Goal: Navigation & Orientation: Find specific page/section

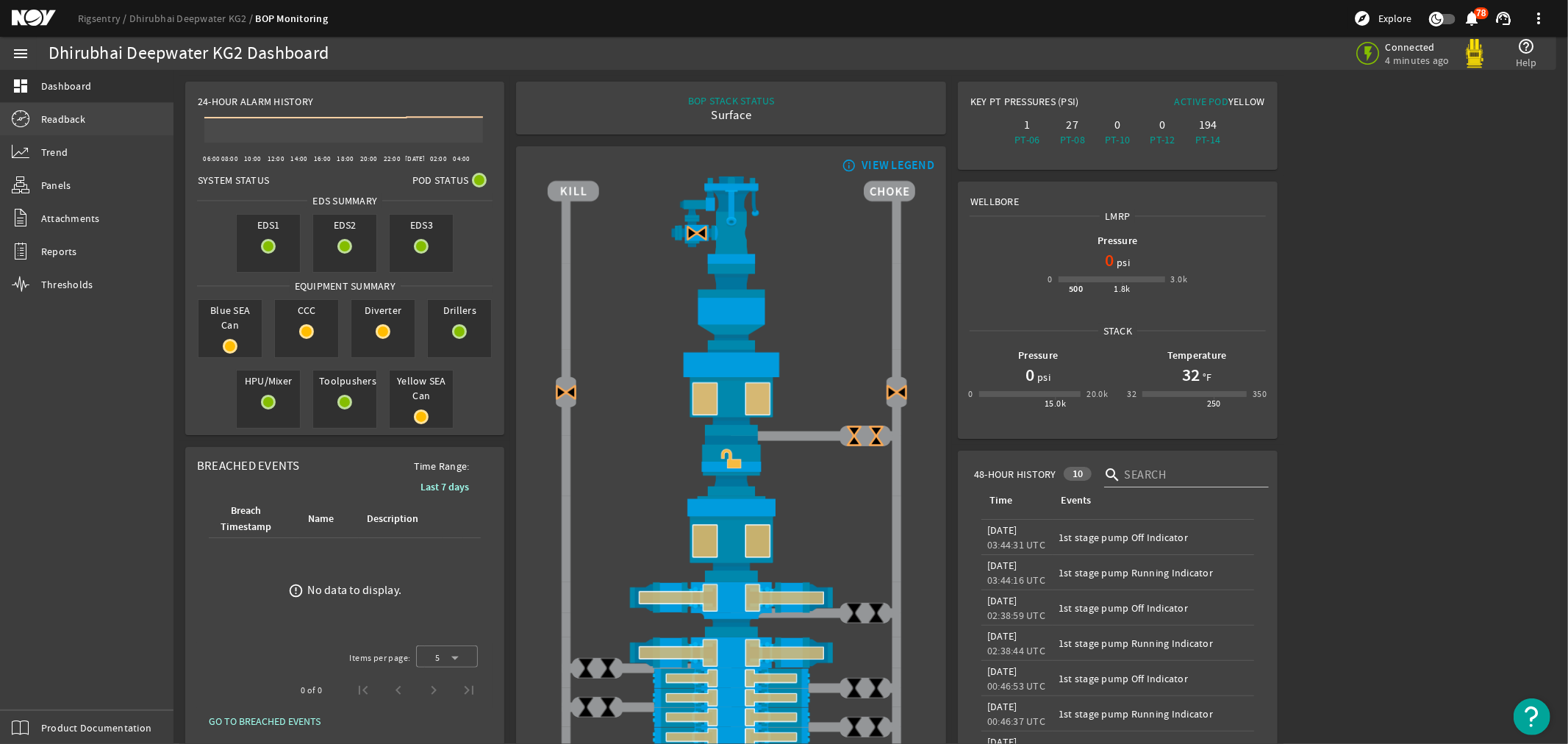
click at [65, 116] on span "Readback" at bounding box center [63, 119] width 44 height 15
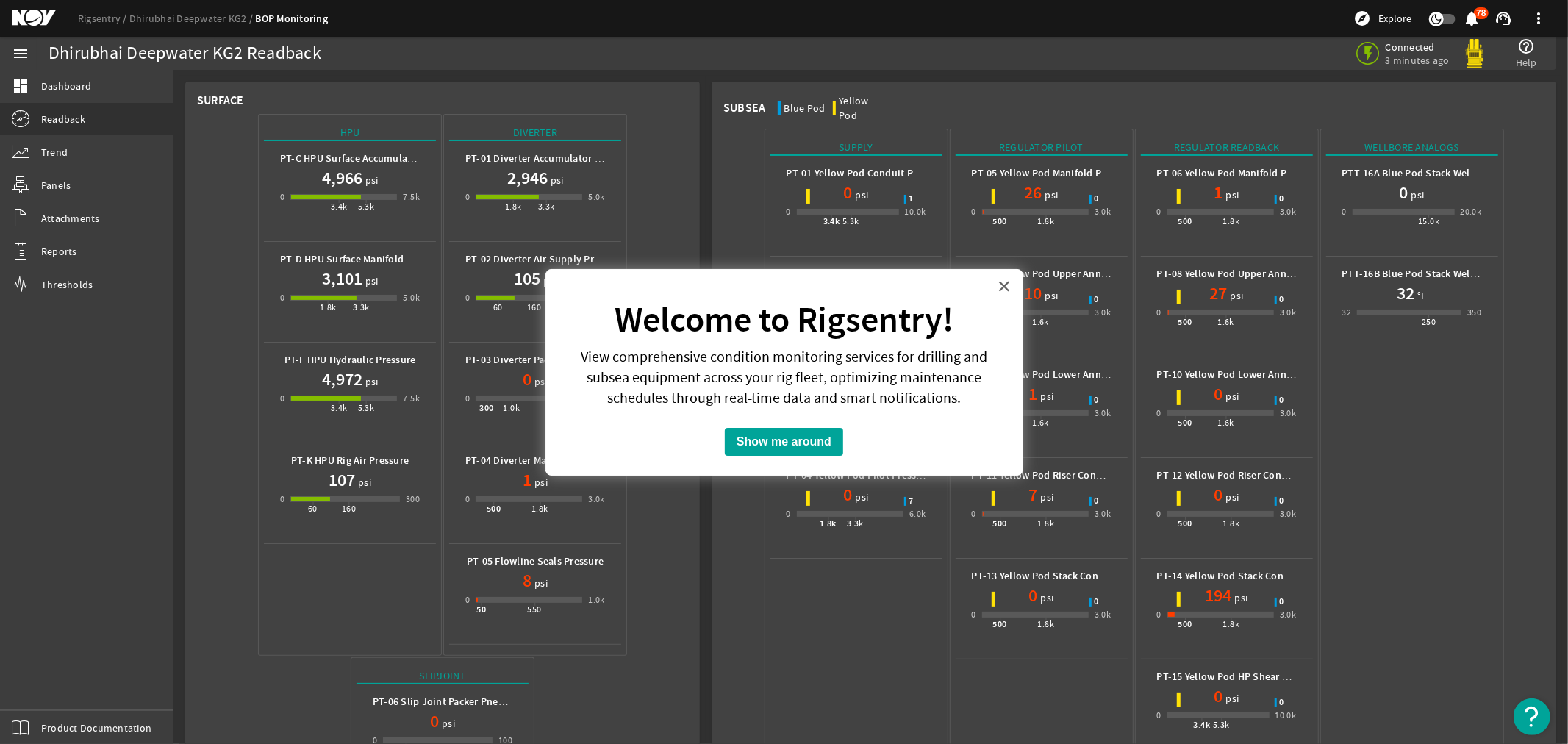
click at [1003, 283] on button "×" at bounding box center [1004, 286] width 14 height 24
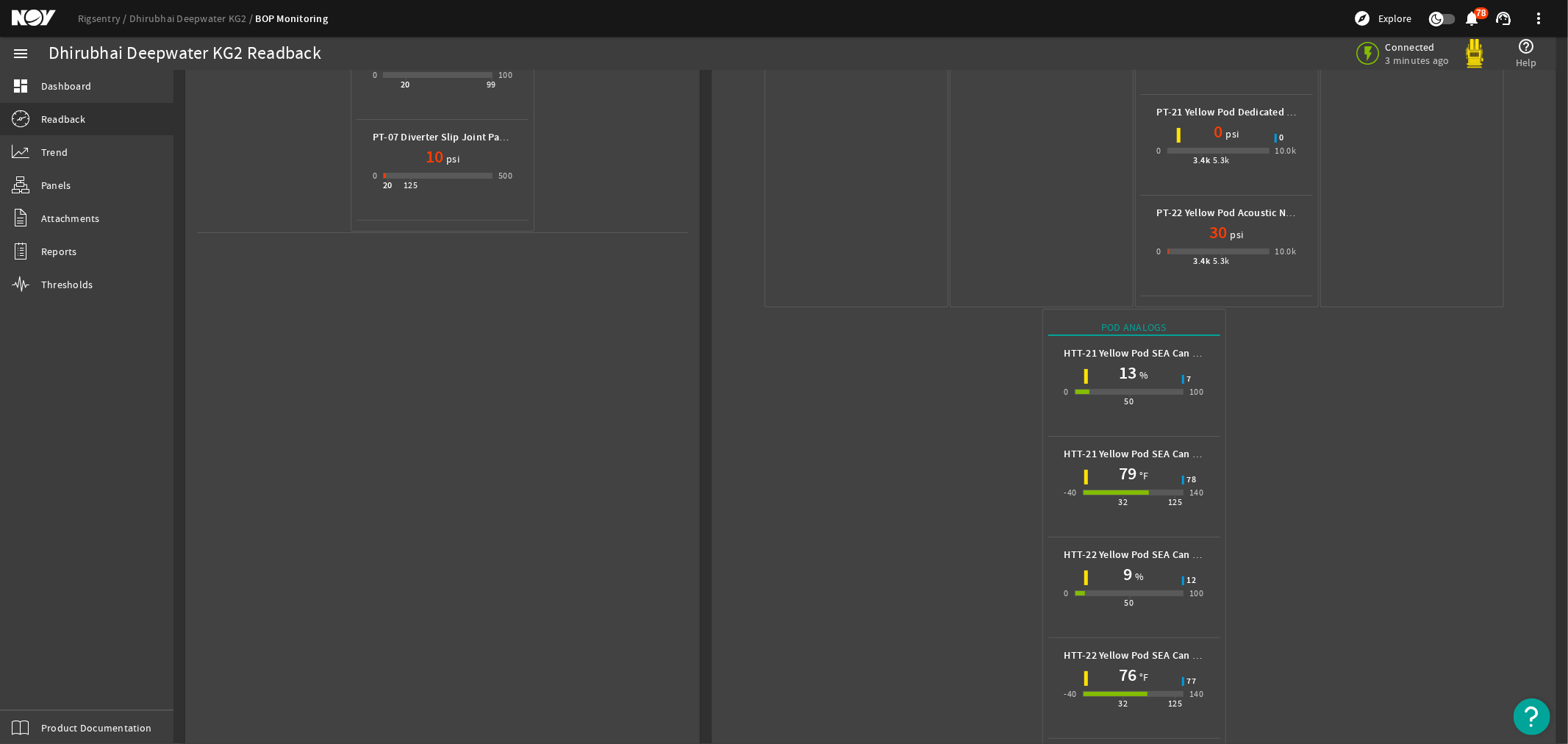
scroll to position [682, 0]
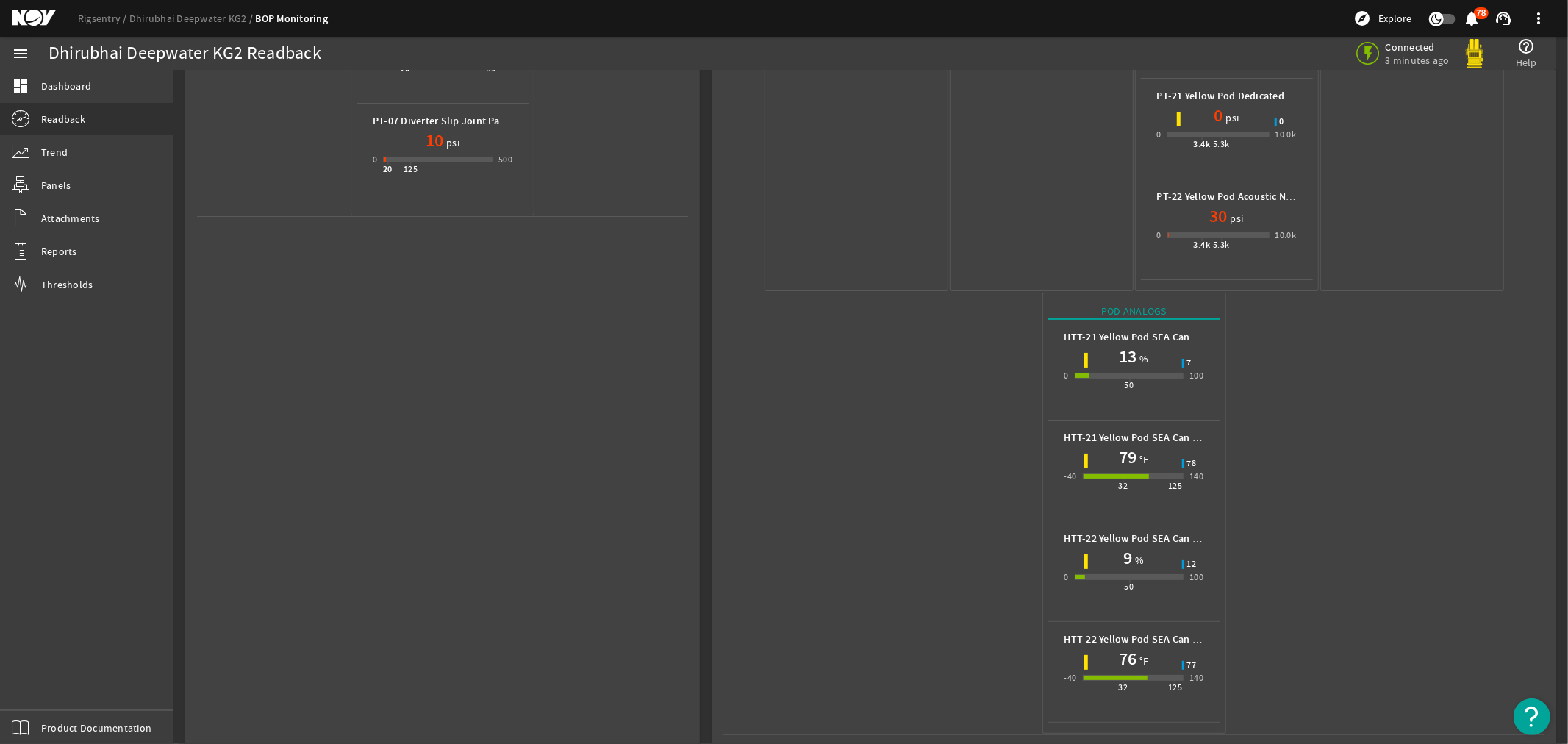
click at [25, 17] on mat-icon at bounding box center [45, 18] width 66 height 17
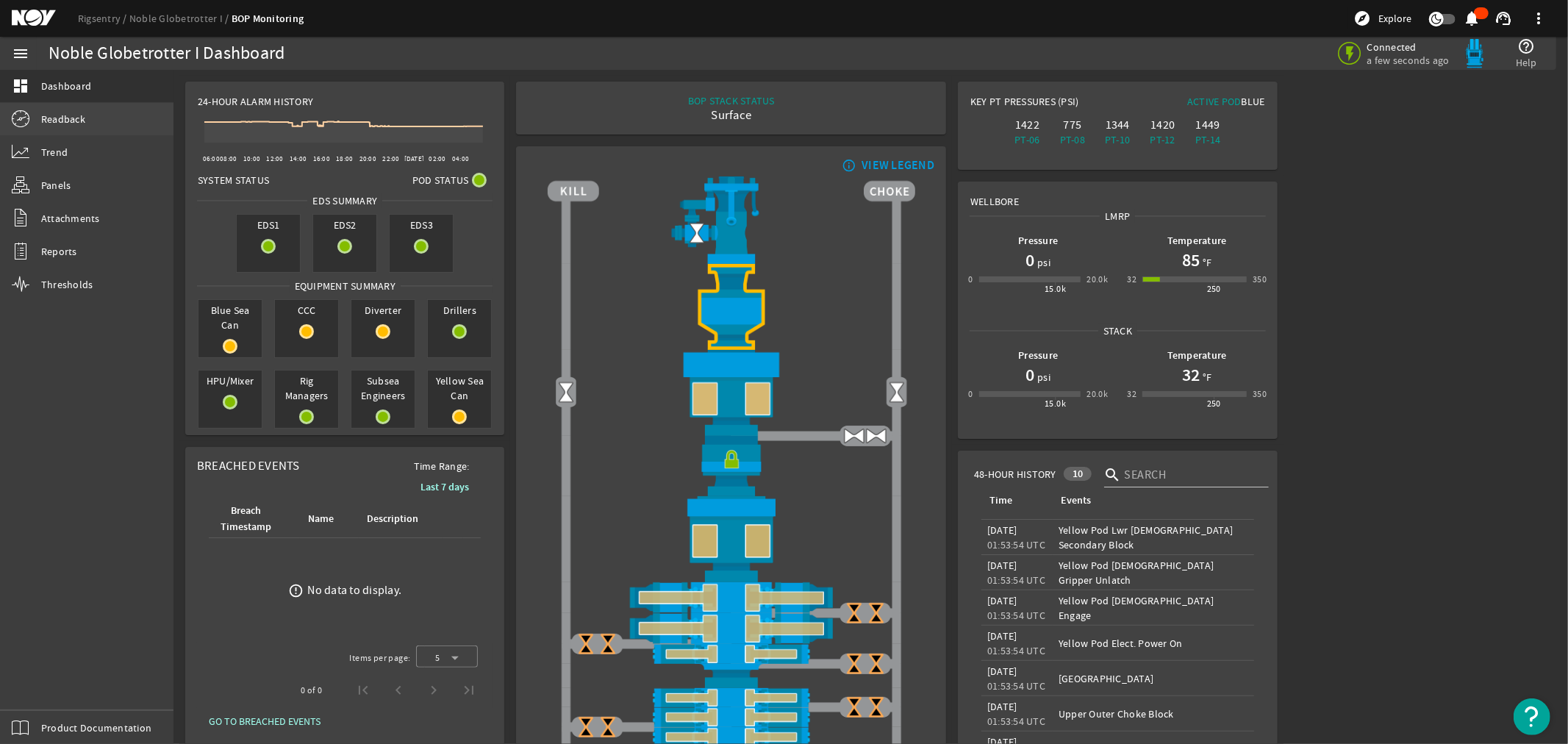
click at [55, 113] on span "Readback" at bounding box center [63, 119] width 44 height 15
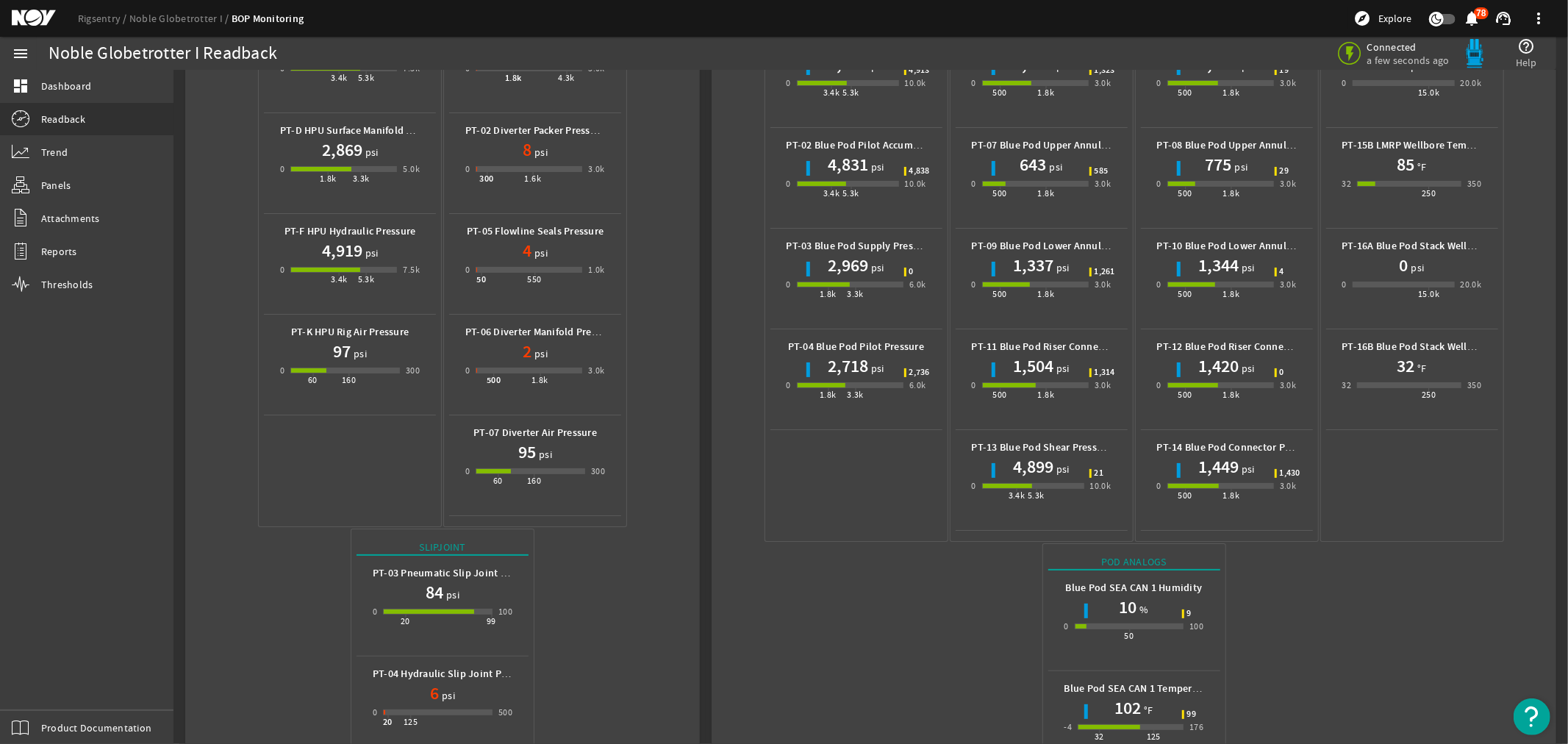
scroll to position [379, 0]
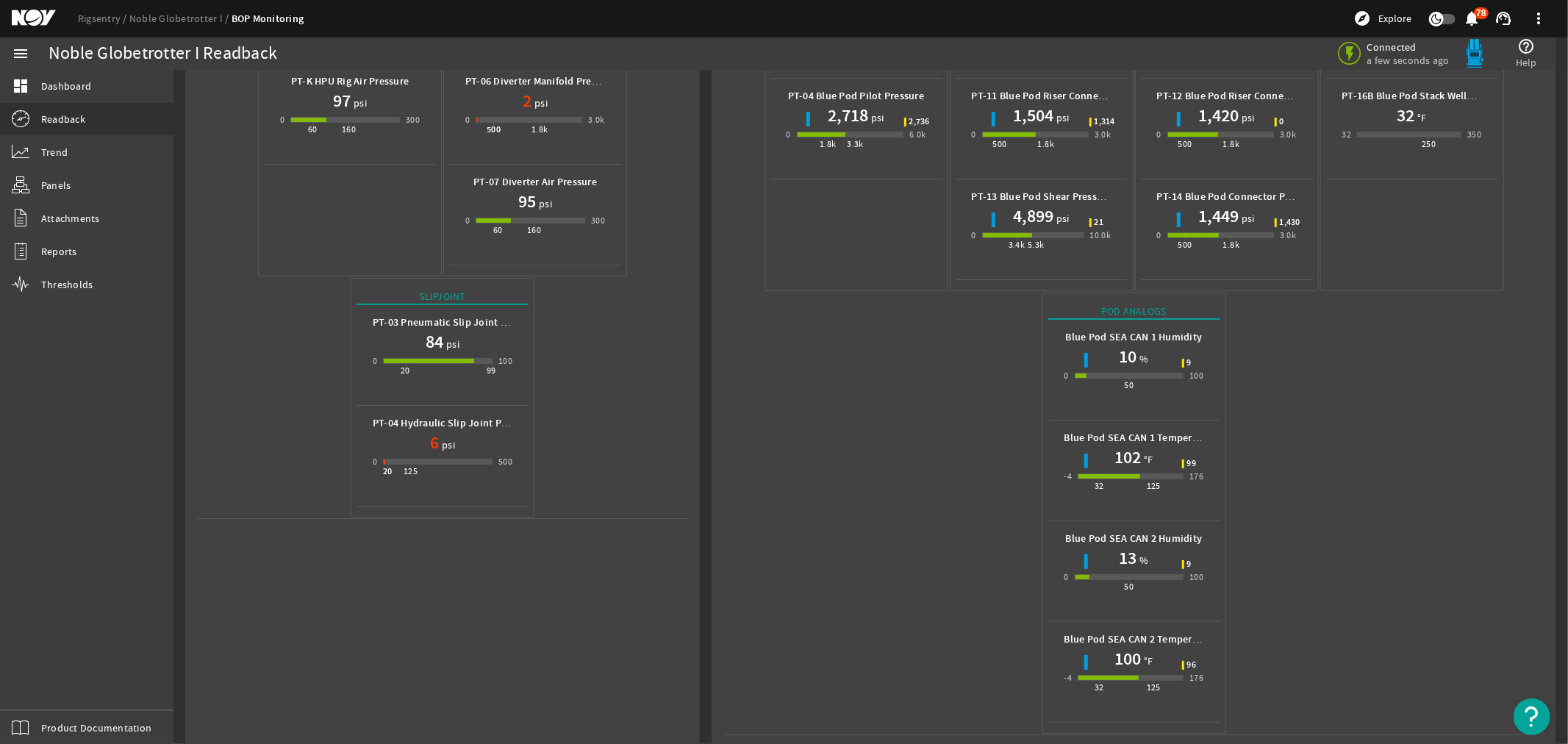
click at [26, 13] on mat-icon at bounding box center [45, 18] width 66 height 17
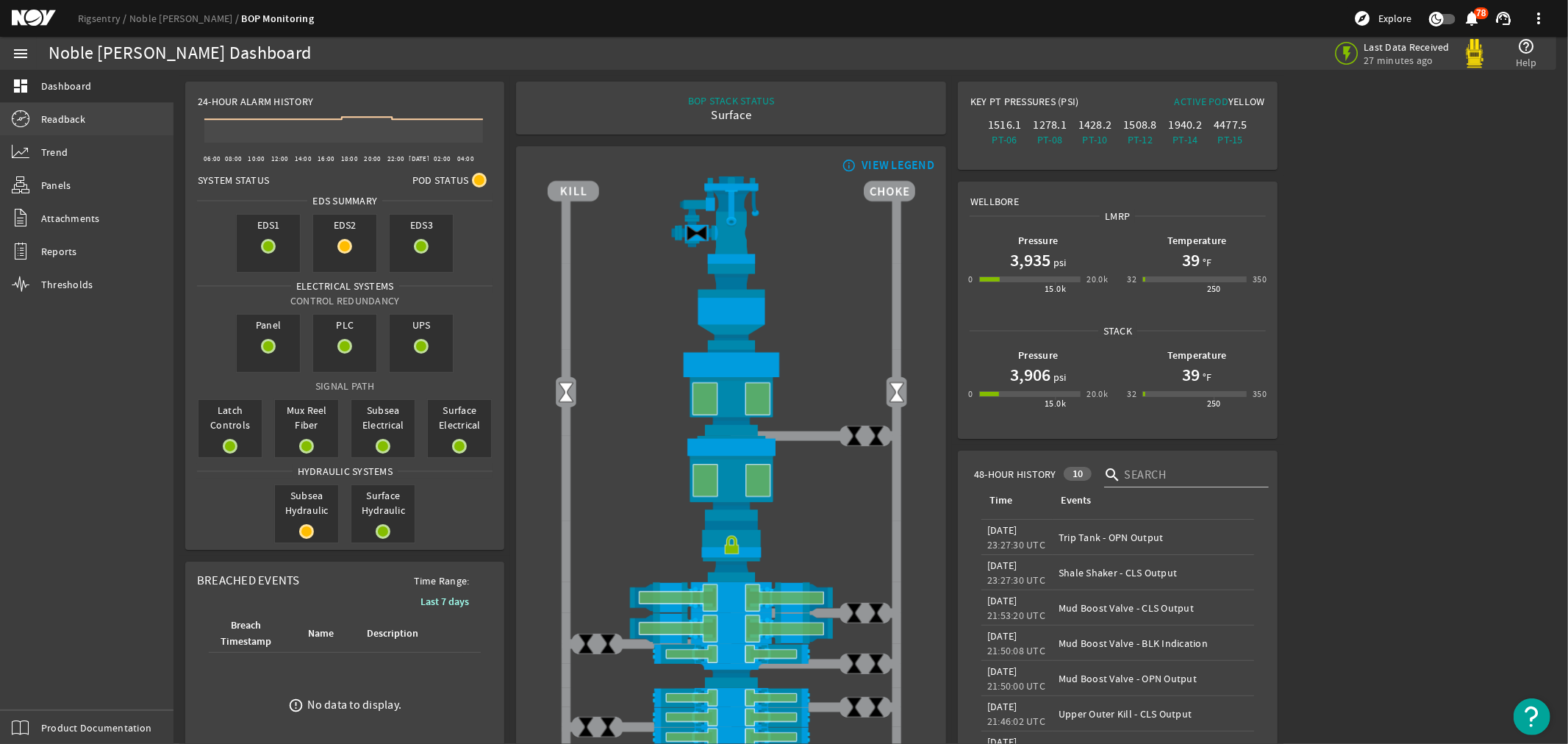
click at [56, 123] on span "Readback" at bounding box center [63, 119] width 44 height 15
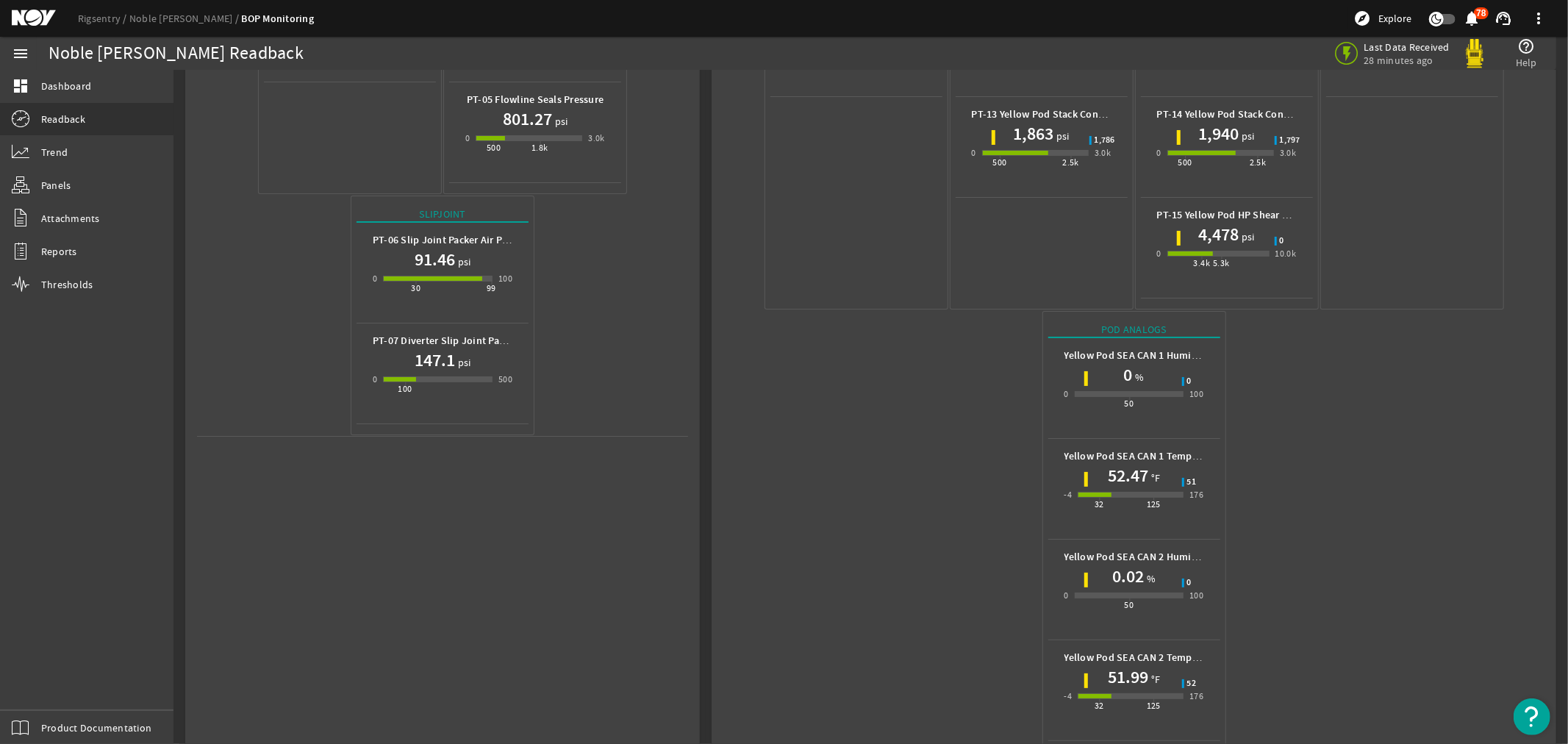
scroll to position [481, 0]
